Goal: Information Seeking & Learning: Learn about a topic

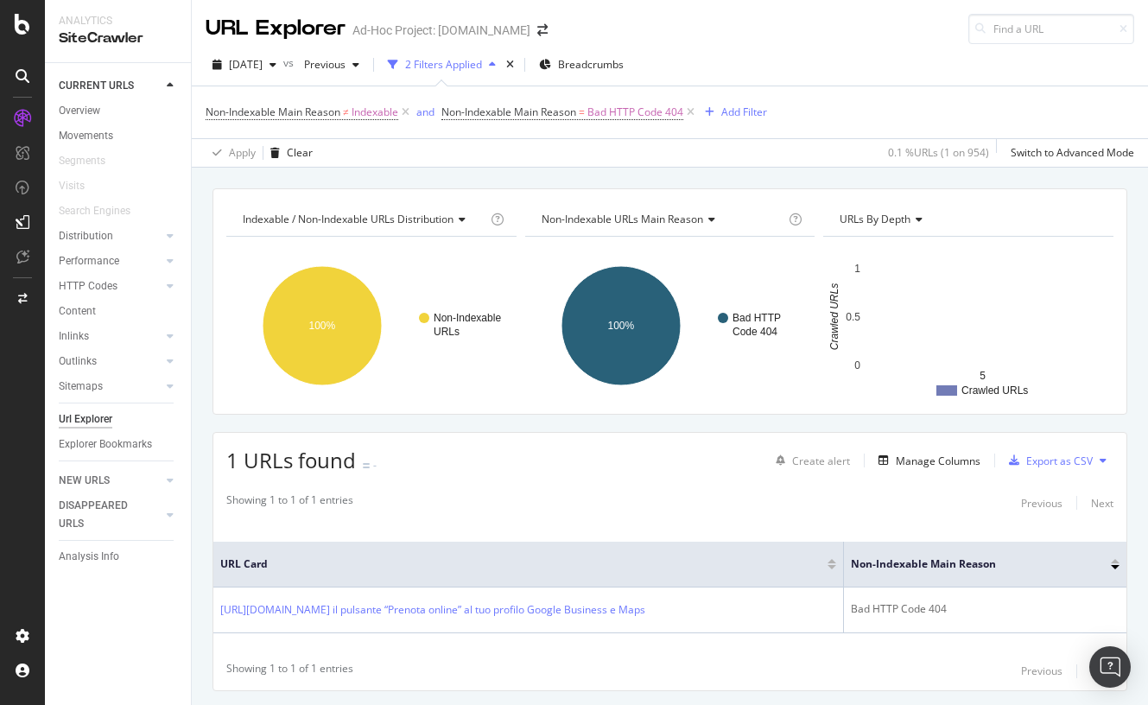
scroll to position [47, 0]
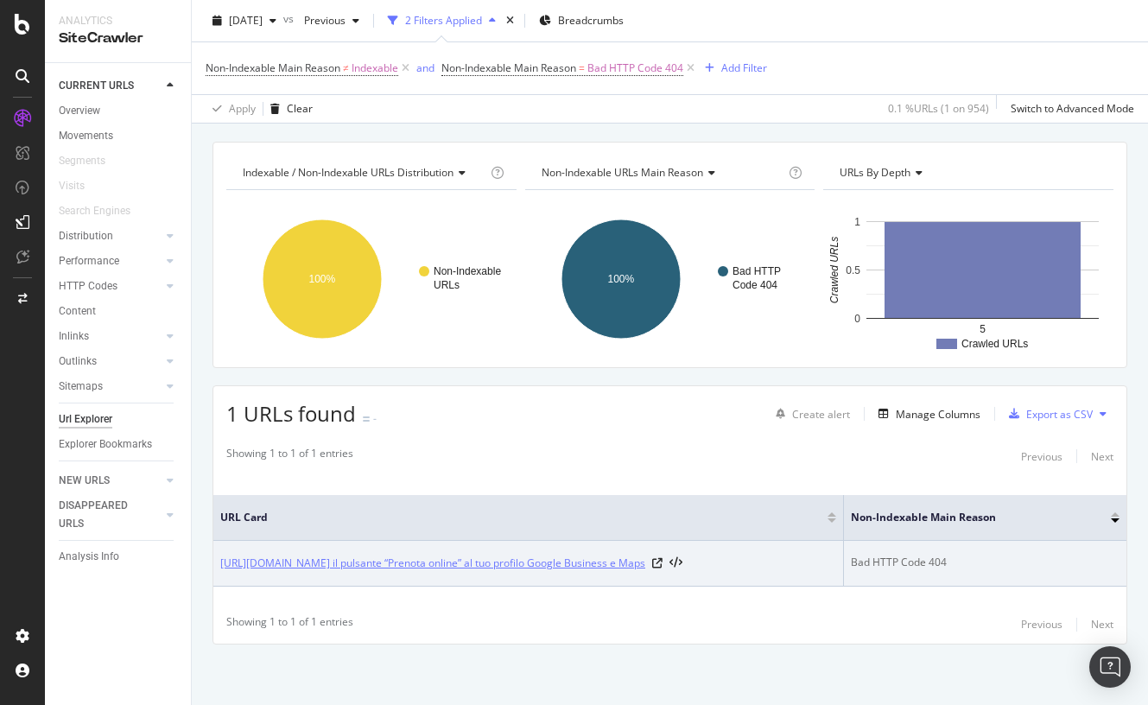
click at [608, 565] on link "[URL][DOMAIN_NAME] il pulsante “Prenota online” al tuo profilo Google Business …" at bounding box center [432, 563] width 425 height 17
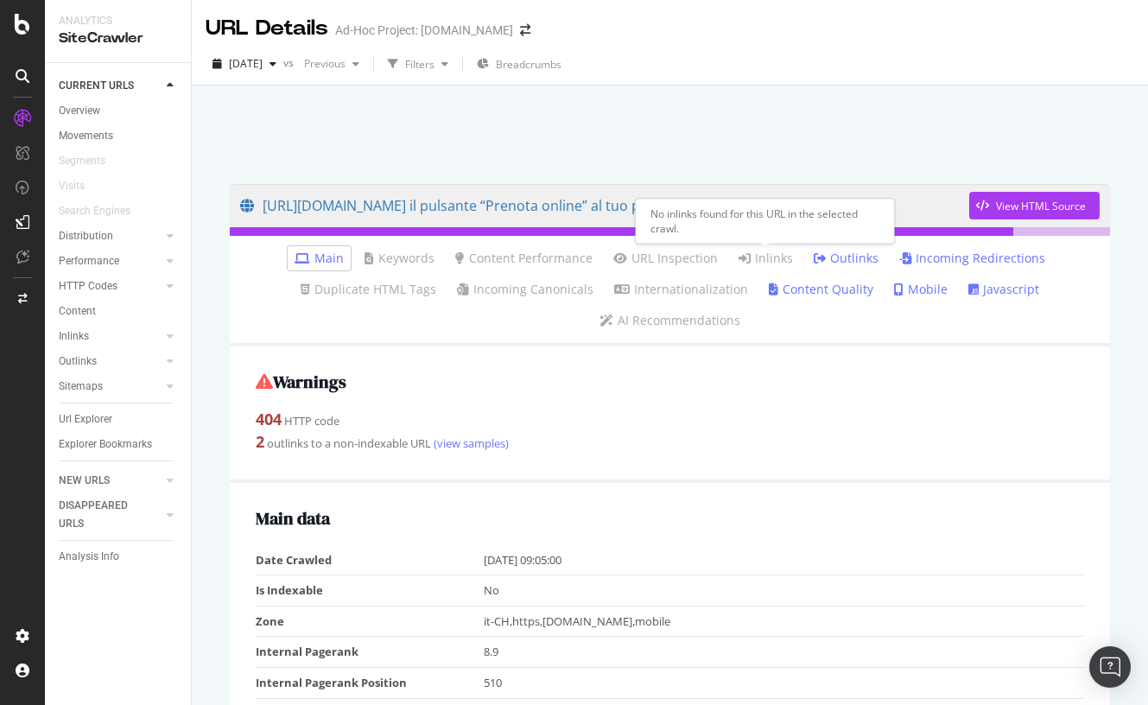
click at [761, 264] on link "Inlinks" at bounding box center [766, 258] width 54 height 17
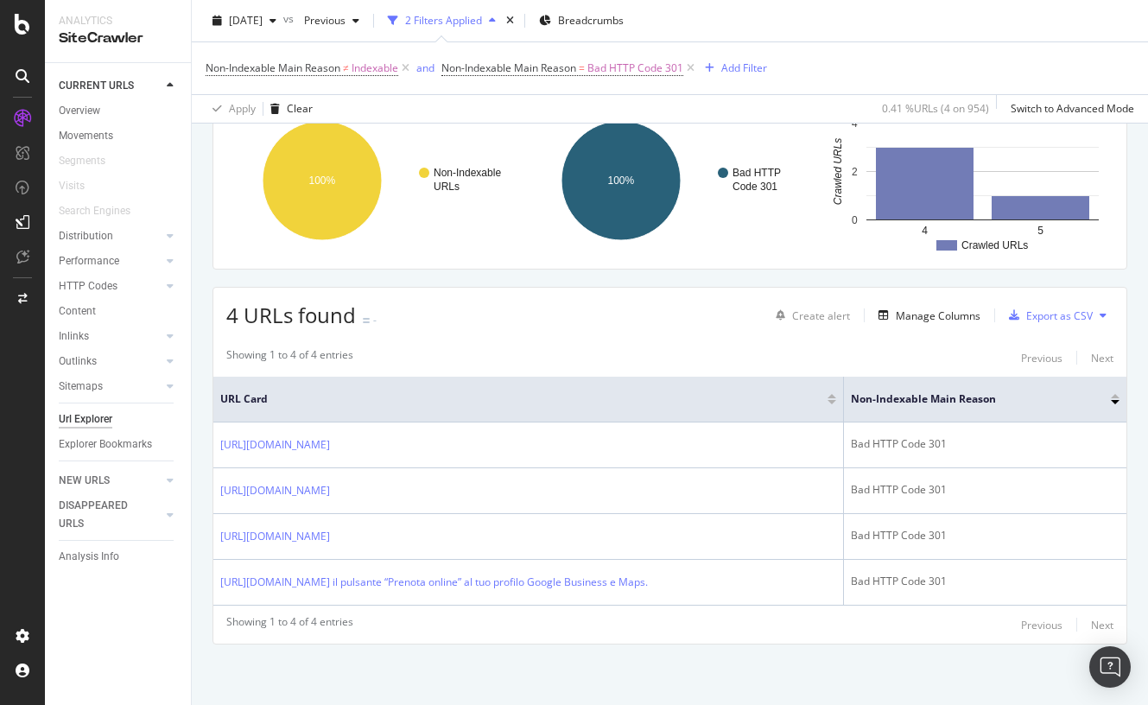
scroll to position [215, 0]
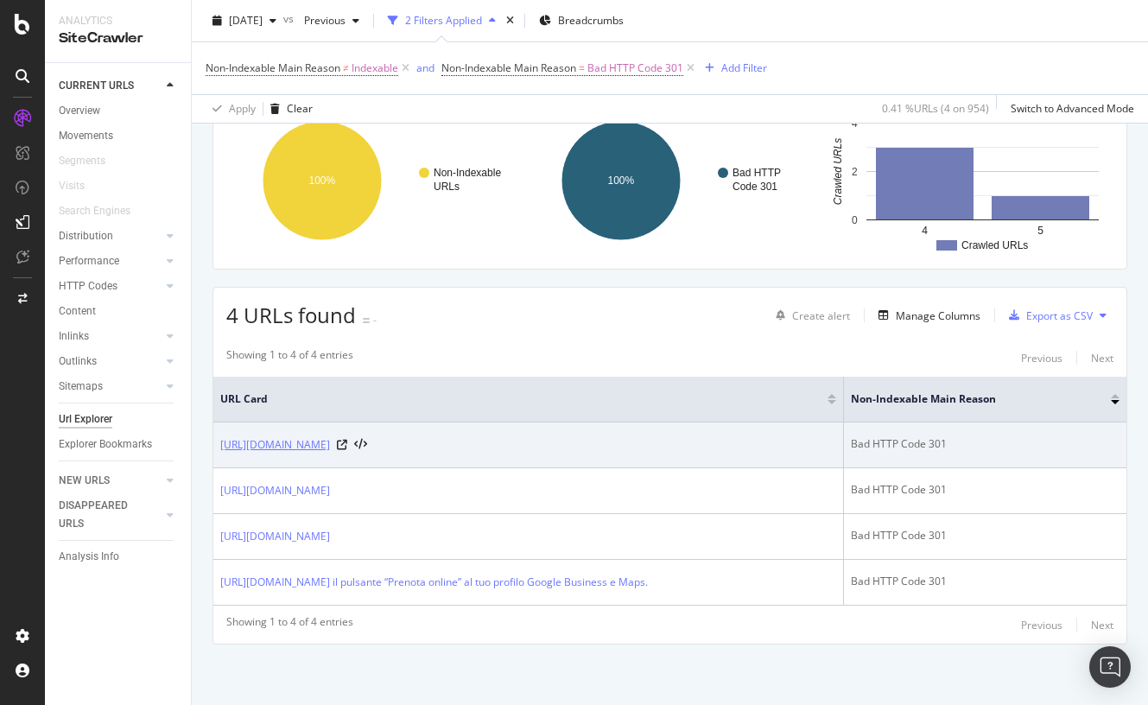
click at [330, 436] on link "https://info.onedoc.ch/en/blog/therapists/correspondence-table-tarif-590-and-as…" at bounding box center [275, 444] width 110 height 17
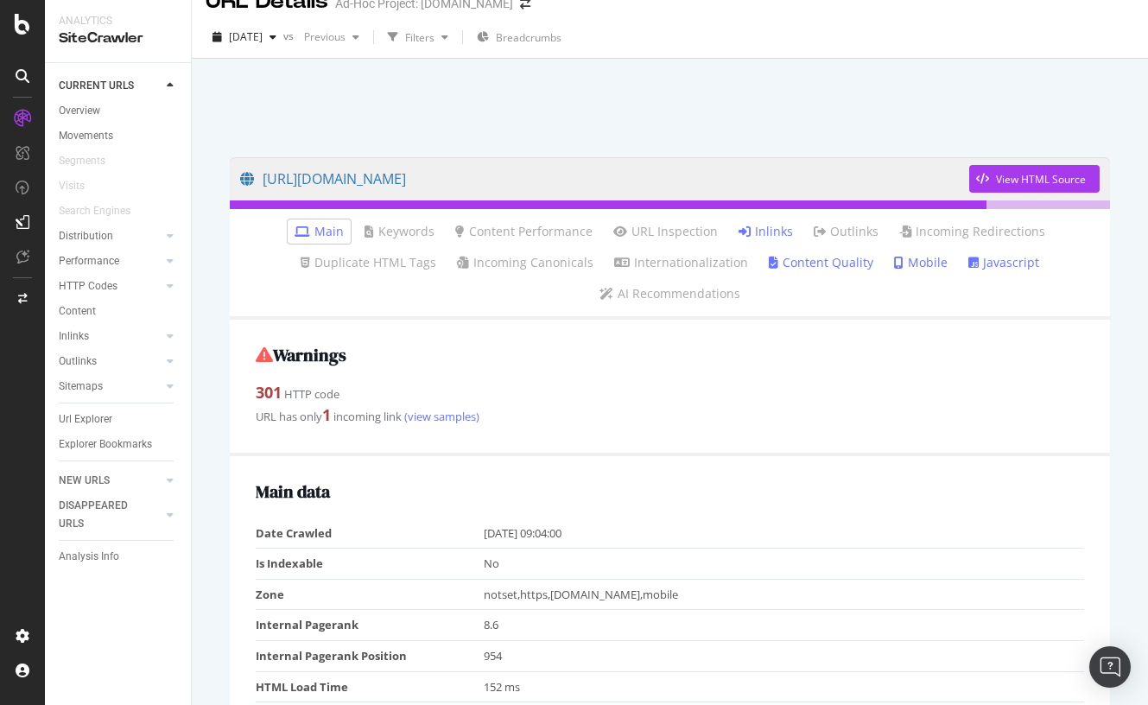
scroll to position [37, 0]
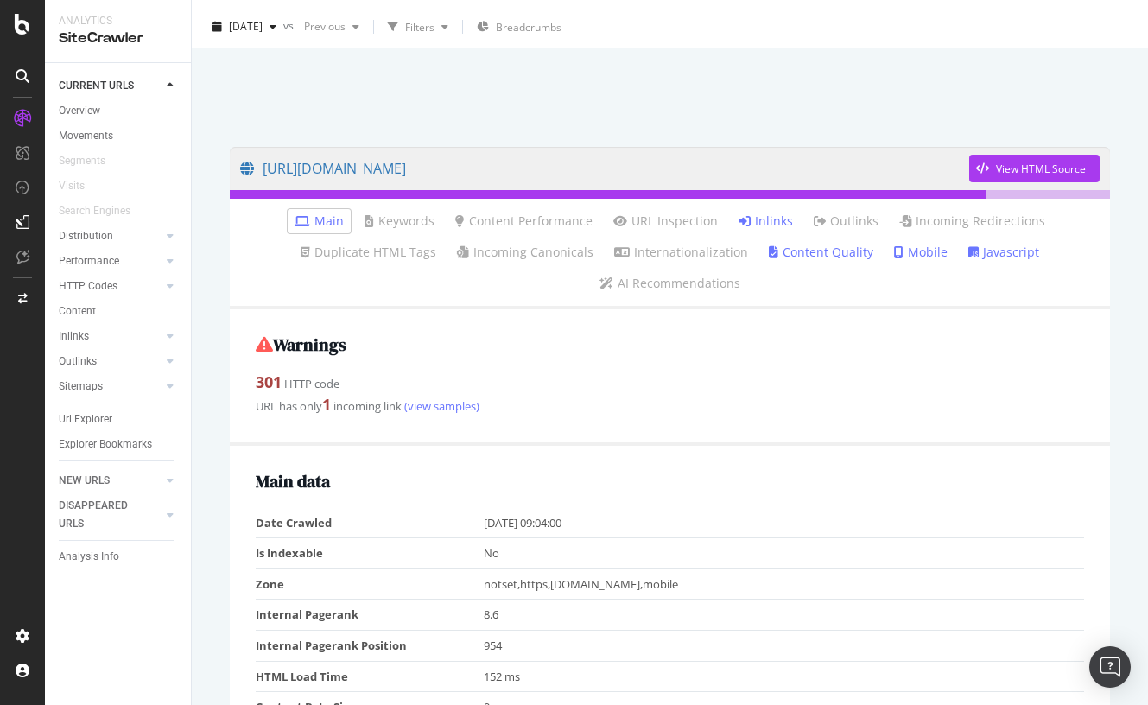
click at [765, 213] on link "Inlinks" at bounding box center [766, 221] width 54 height 17
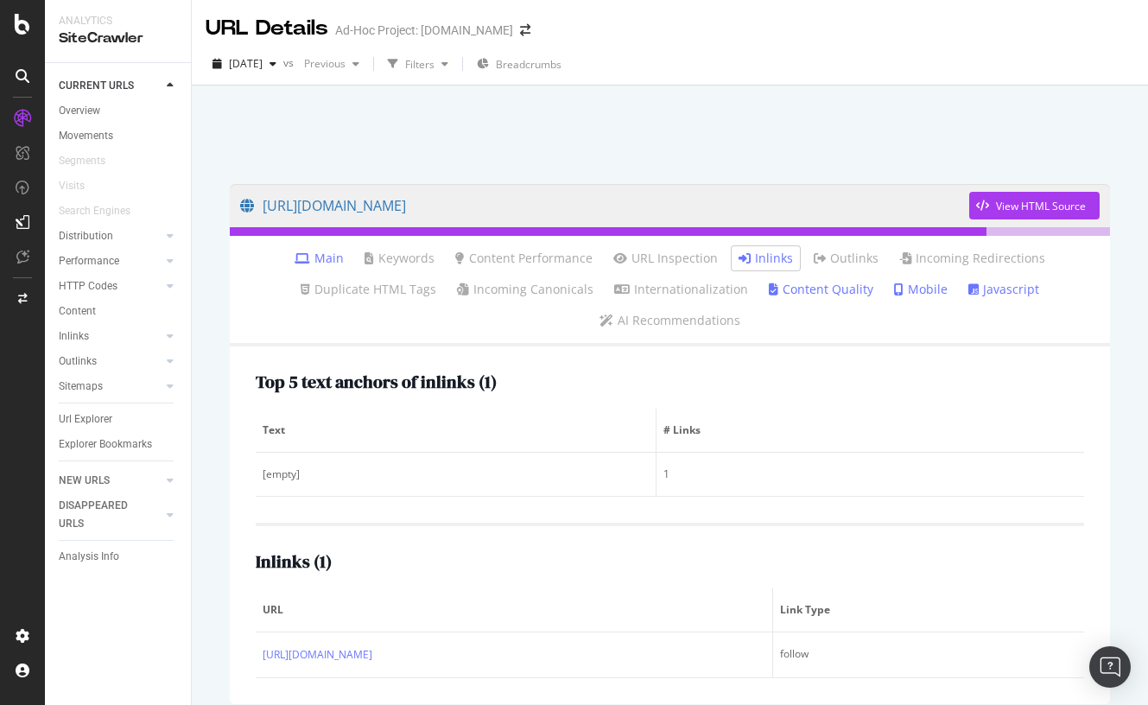
scroll to position [86, 0]
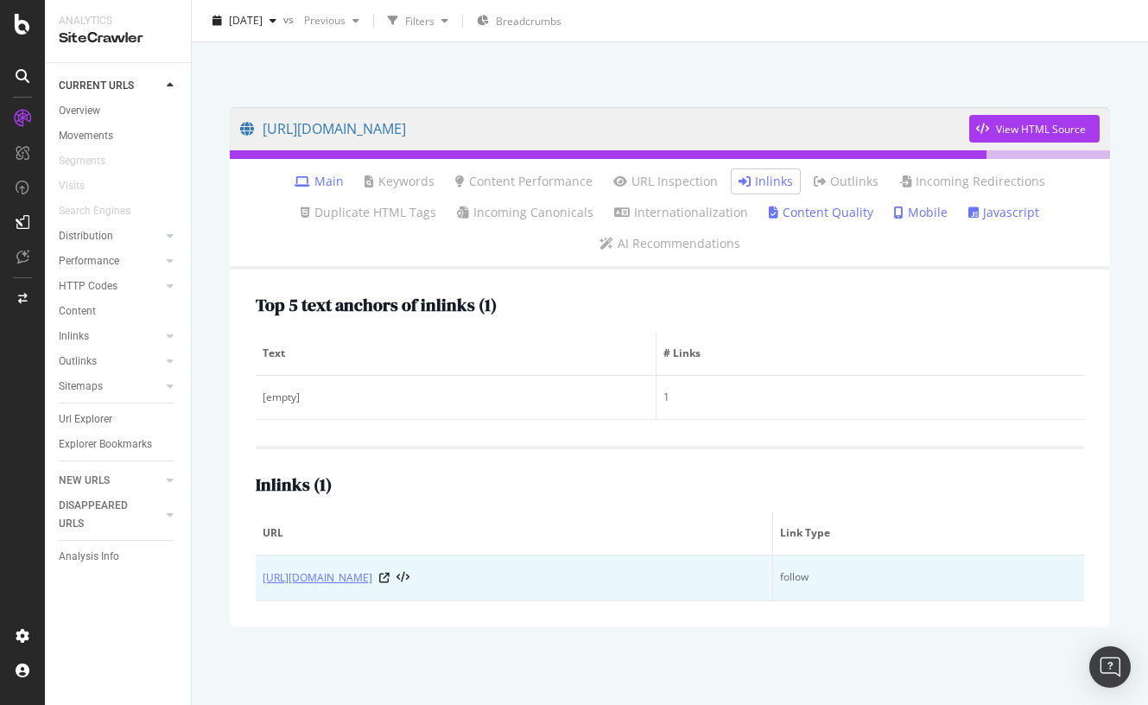
click at [372, 574] on link "https://info.onedoc.ch/en/blog/therapists/which-billing-solution-with-tarif-590…" at bounding box center [318, 577] width 110 height 17
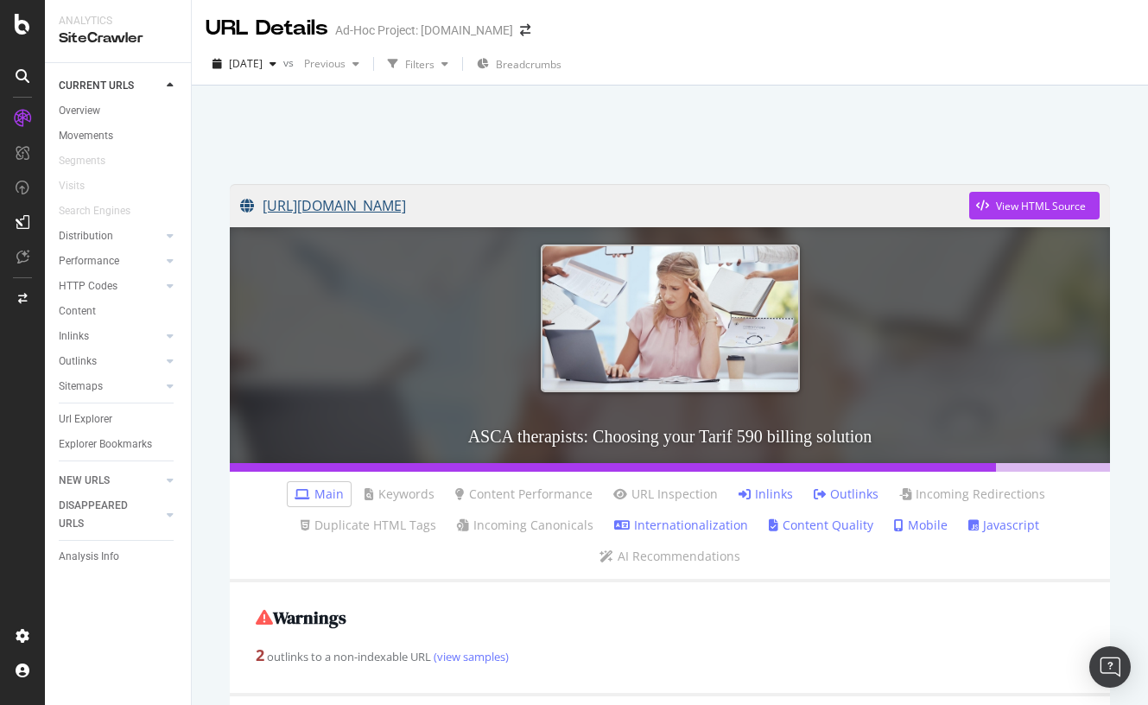
click at [633, 205] on link "[URL][DOMAIN_NAME]" at bounding box center [604, 205] width 729 height 43
